Goal: Download file/media

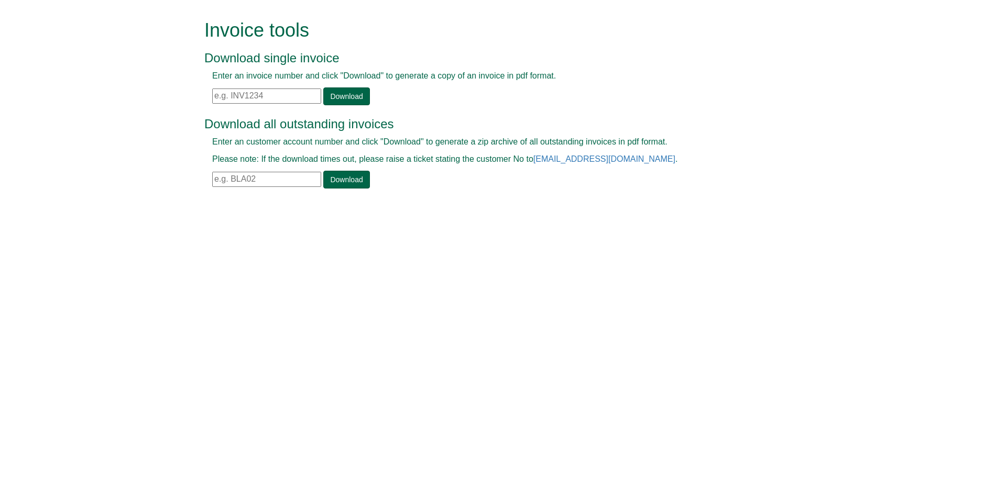
click at [260, 93] on input "text" at bounding box center [266, 96] width 109 height 15
paste input "INV1219721"
click at [344, 101] on link "Download" at bounding box center [346, 96] width 46 height 18
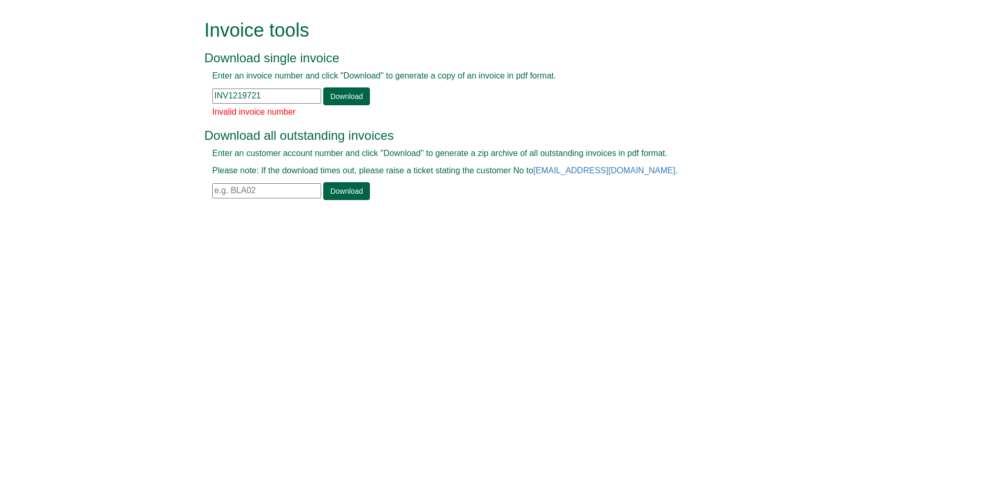
click at [283, 98] on input "INV1219721" at bounding box center [266, 96] width 109 height 15
click at [342, 101] on link "Download" at bounding box center [346, 96] width 46 height 18
click at [355, 97] on link "Download" at bounding box center [346, 96] width 46 height 18
drag, startPoint x: 260, startPoint y: 97, endPoint x: 183, endPoint y: 96, distance: 77.0
click at [259, 97] on input "INV1219721" at bounding box center [266, 96] width 109 height 15
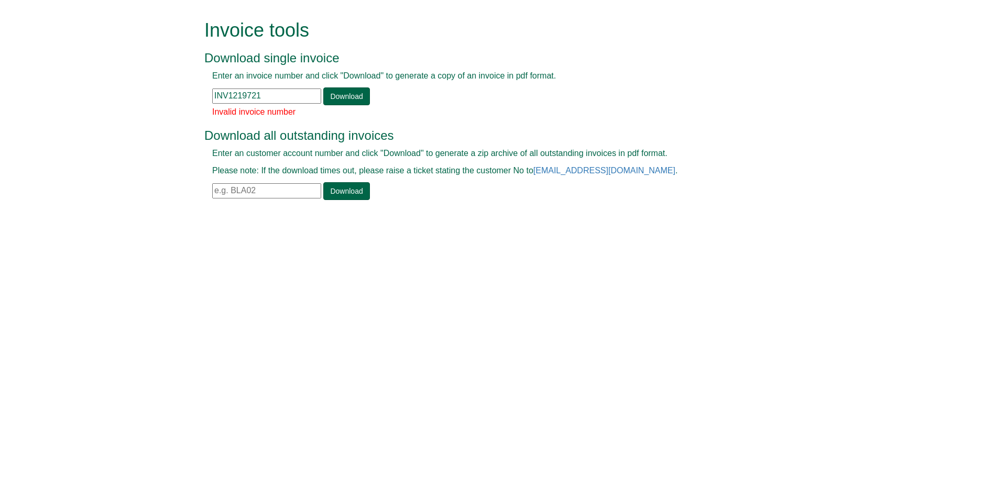
click at [216, 94] on input "INV1219721" at bounding box center [266, 96] width 109 height 15
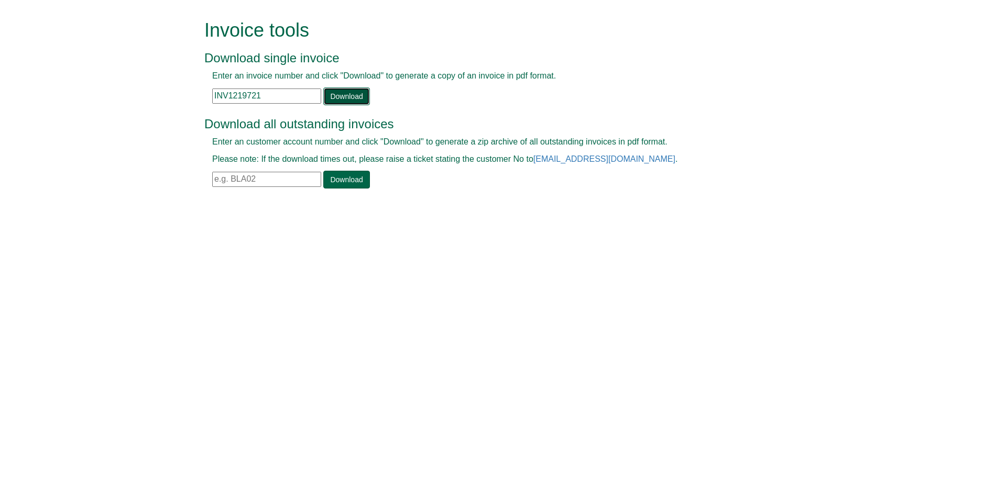
click at [364, 101] on link "Download" at bounding box center [346, 96] width 46 height 18
drag, startPoint x: 281, startPoint y: 97, endPoint x: 244, endPoint y: 95, distance: 37.8
click at [244, 95] on input "INV1219721" at bounding box center [266, 96] width 109 height 15
type input "I"
paste input "INV1208351"
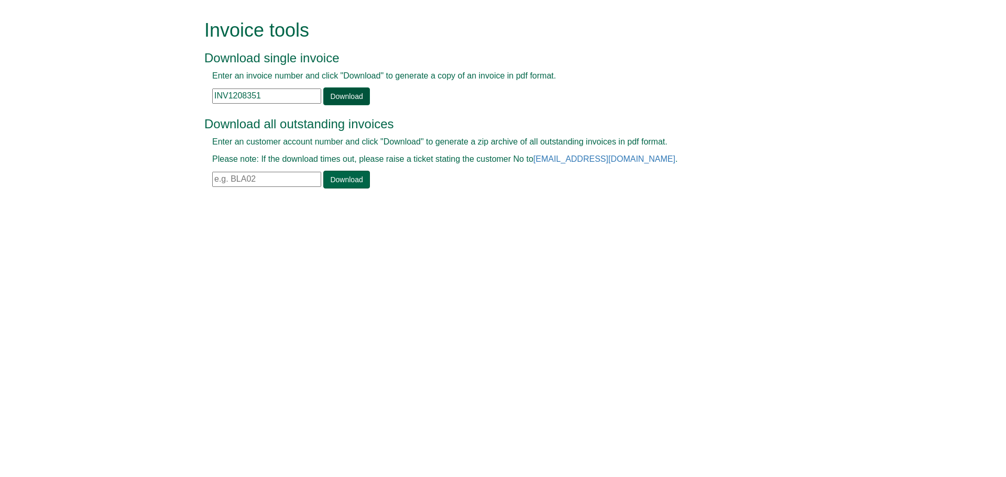
type input "INV1208351"
click at [349, 90] on link "Download" at bounding box center [346, 96] width 46 height 18
